Goal: Task Accomplishment & Management: Manage account settings

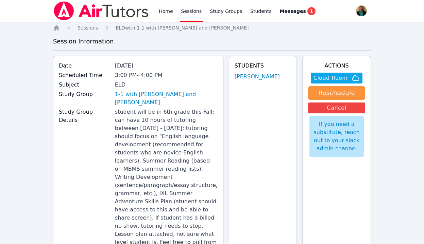
scroll to position [8, 0]
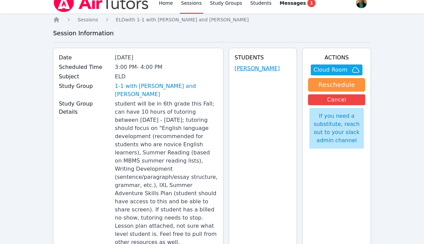
click at [262, 69] on link "[PERSON_NAME]" at bounding box center [257, 69] width 45 height 8
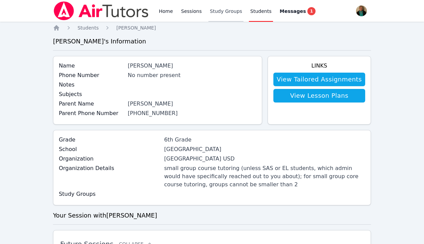
click at [232, 11] on link "Study Groups" at bounding box center [225, 11] width 35 height 22
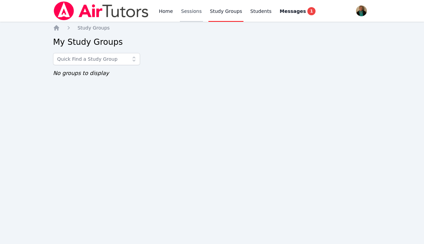
click at [186, 12] on link "Sessions" at bounding box center [191, 11] width 23 height 22
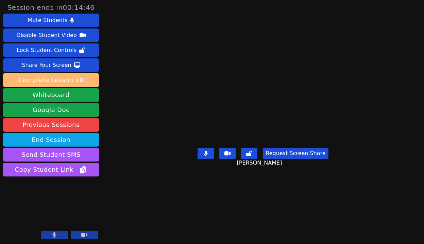
click at [66, 77] on button "Complete Lesson 10" at bounding box center [51, 80] width 97 height 14
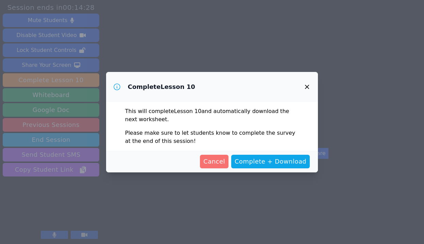
click at [219, 163] on span "Cancel" at bounding box center [214, 162] width 22 height 10
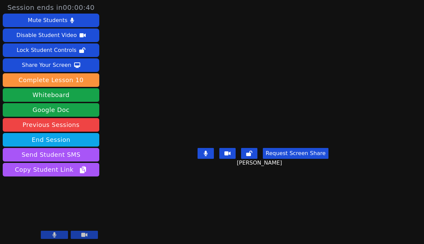
click at [54, 233] on icon at bounding box center [55, 235] width 4 height 5
click at [54, 233] on icon at bounding box center [54, 235] width 7 height 5
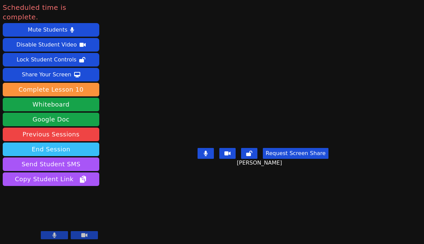
click at [62, 143] on button "End Session" at bounding box center [51, 150] width 97 height 14
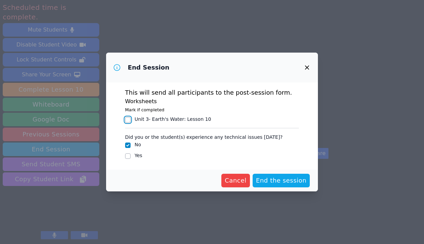
click at [129, 118] on input "Unit 3- Earth's Water : Lesson 10" at bounding box center [127, 119] width 5 height 5
checkbox input "true"
click at [286, 181] on span "End the session" at bounding box center [281, 181] width 51 height 10
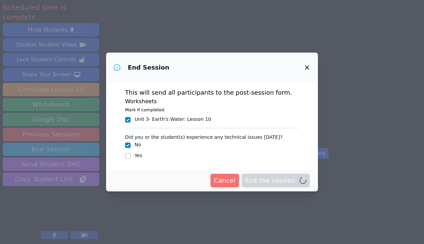
click at [307, 66] on icon "button" at bounding box center [307, 68] width 8 height 8
click at [305, 68] on icon "button" at bounding box center [307, 68] width 8 height 8
click at [230, 176] on span "Cancel" at bounding box center [225, 181] width 22 height 10
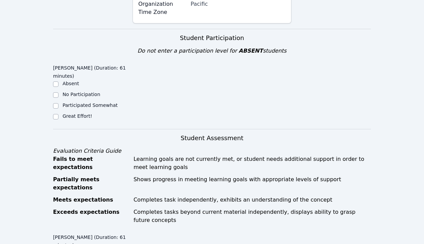
scroll to position [345, 0]
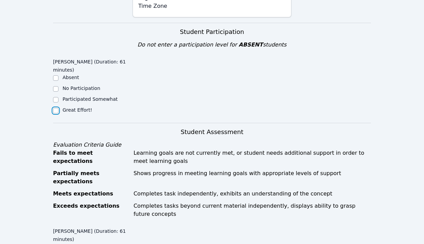
click at [55, 108] on input "Great Effort!" at bounding box center [55, 110] width 5 height 5
checkbox input "true"
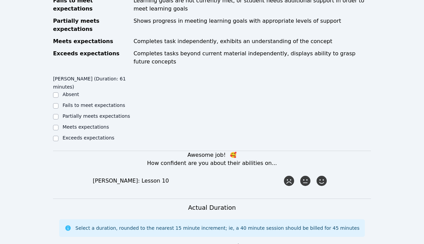
scroll to position [511, 0]
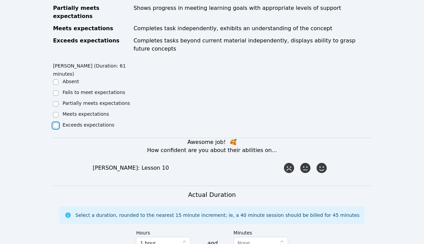
click at [56, 123] on input "Exceeds expectations" at bounding box center [55, 125] width 5 height 5
checkbox input "true"
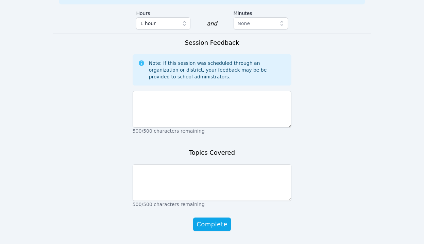
scroll to position [734, 0]
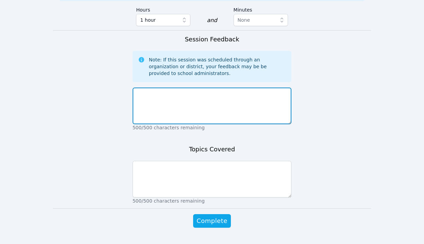
click at [141, 88] on textarea at bounding box center [212, 106] width 159 height 37
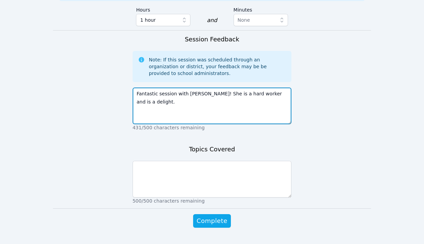
type textarea "Fantastic session with [PERSON_NAME]! She is a hard worker and is a delight."
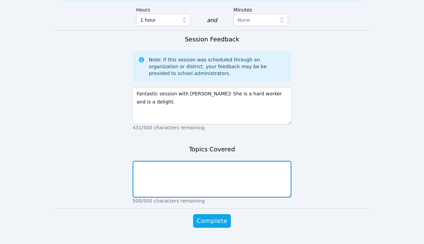
click at [148, 161] on textarea at bounding box center [212, 179] width 159 height 37
type textarea "Water, water everywhere! Lesson 10"
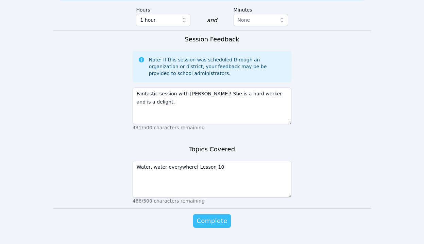
click at [216, 217] on span "Complete" at bounding box center [212, 222] width 31 height 10
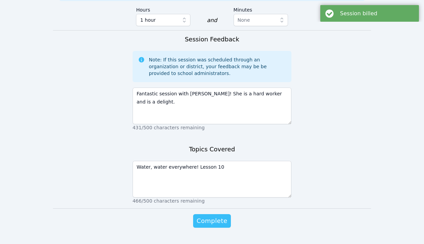
scroll to position [0, 0]
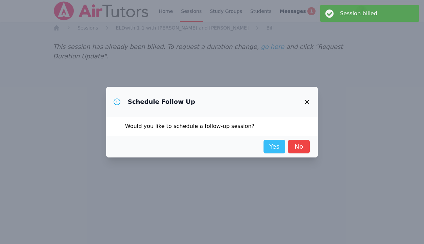
click at [276, 146] on link "Yes" at bounding box center [275, 147] width 22 height 14
